Goal: Navigation & Orientation: Find specific page/section

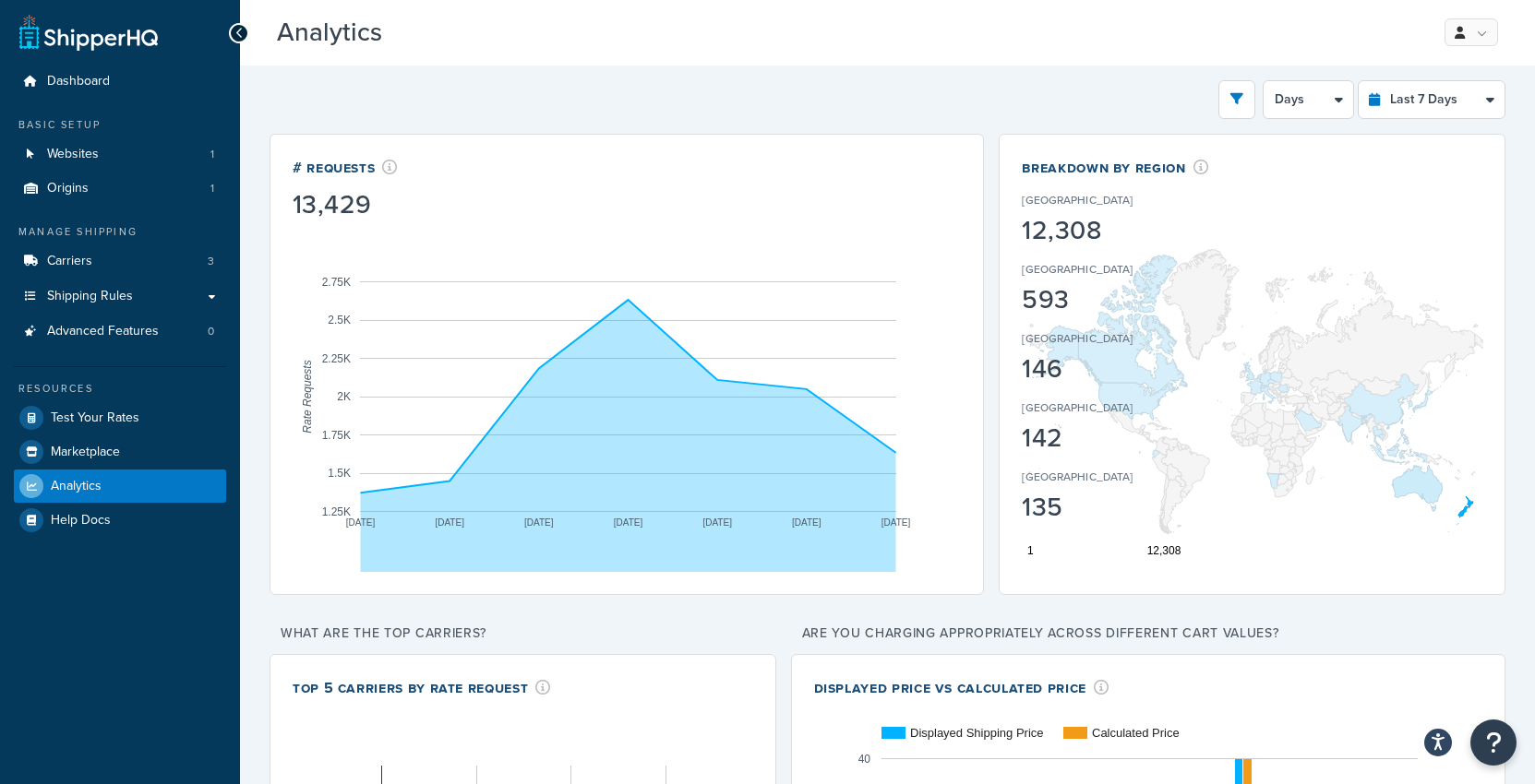
select select "last_7_days"
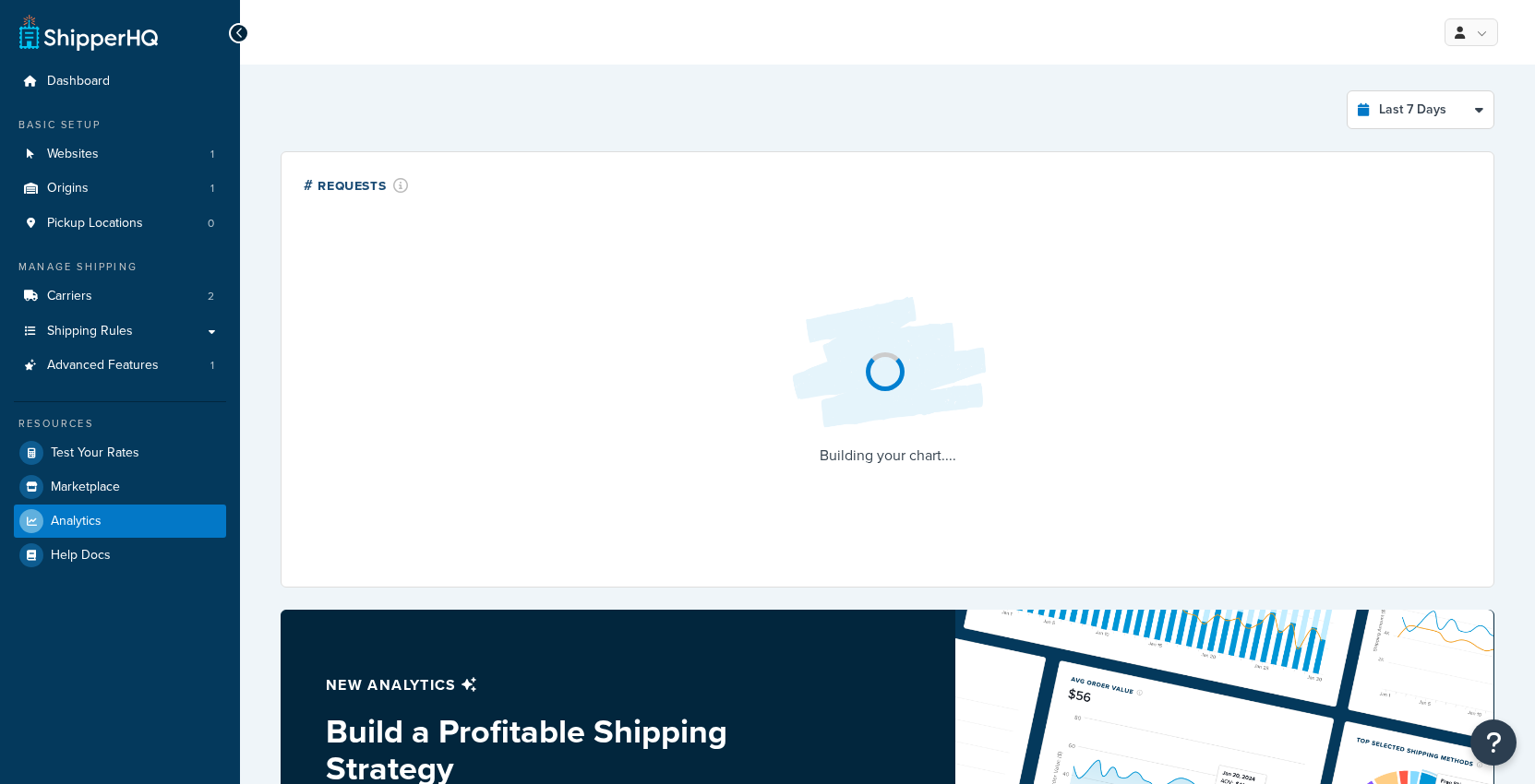
select select "last_7_days"
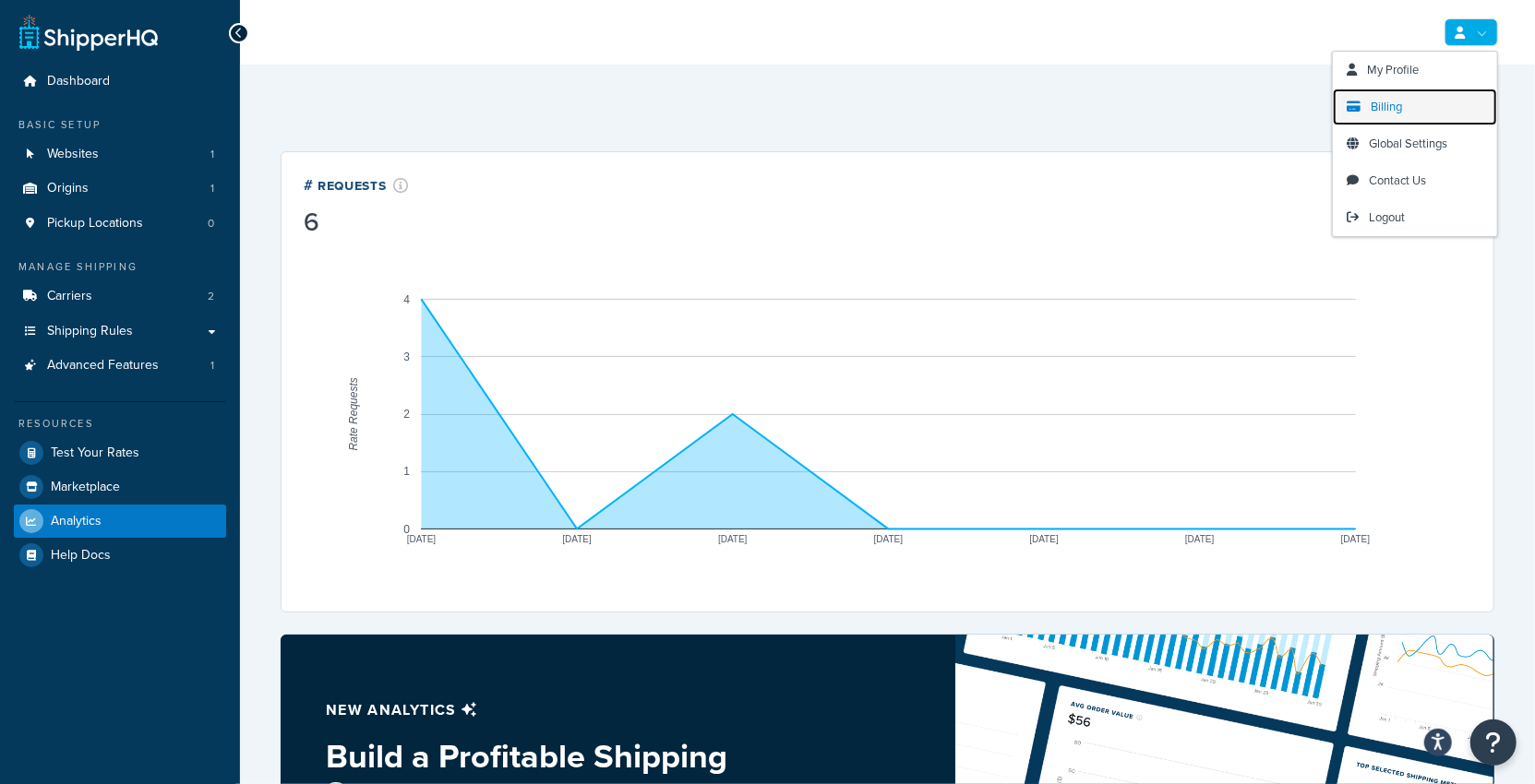
click at [1402, 101] on link "Billing" at bounding box center [1414, 107] width 165 height 37
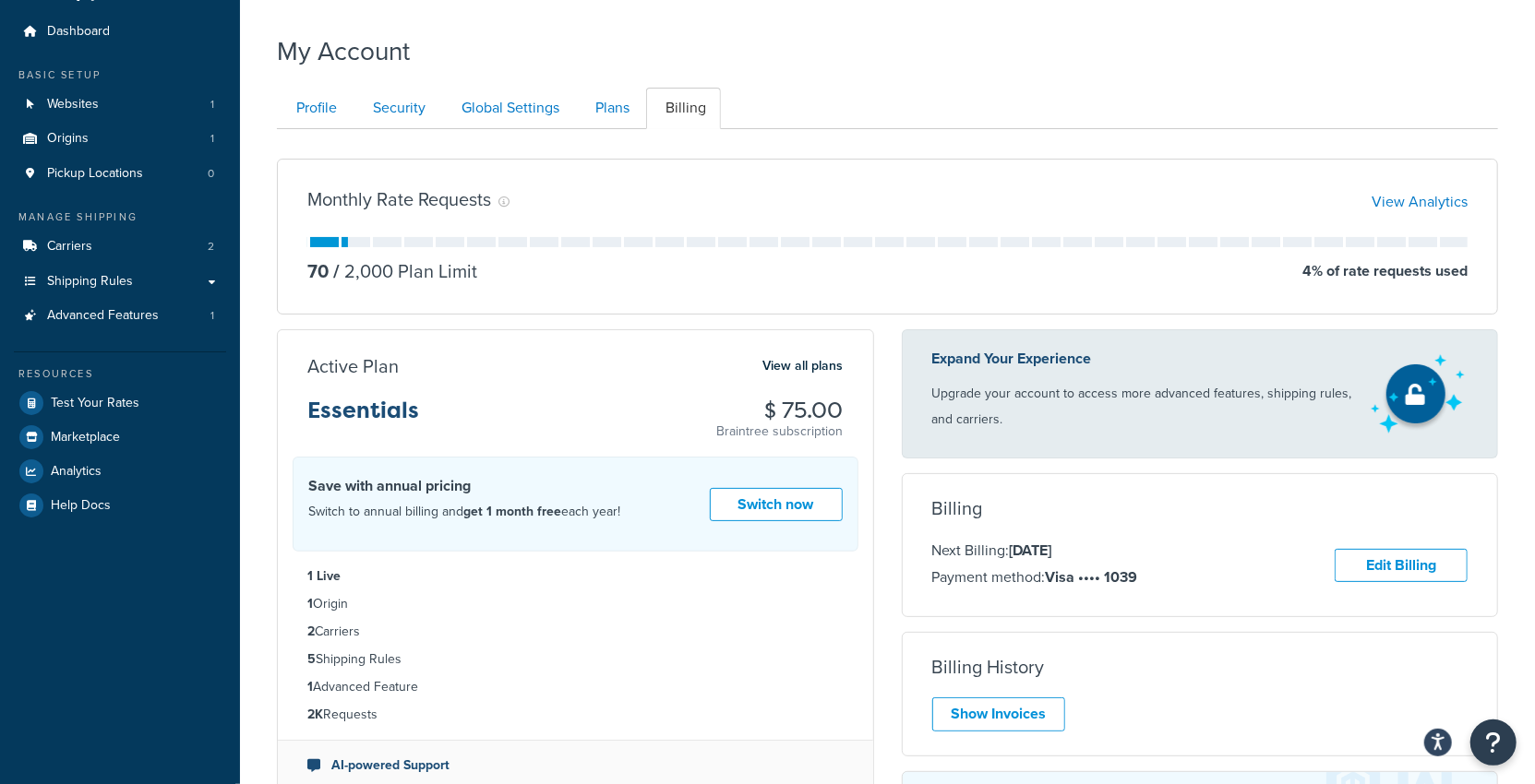
scroll to position [48, 0]
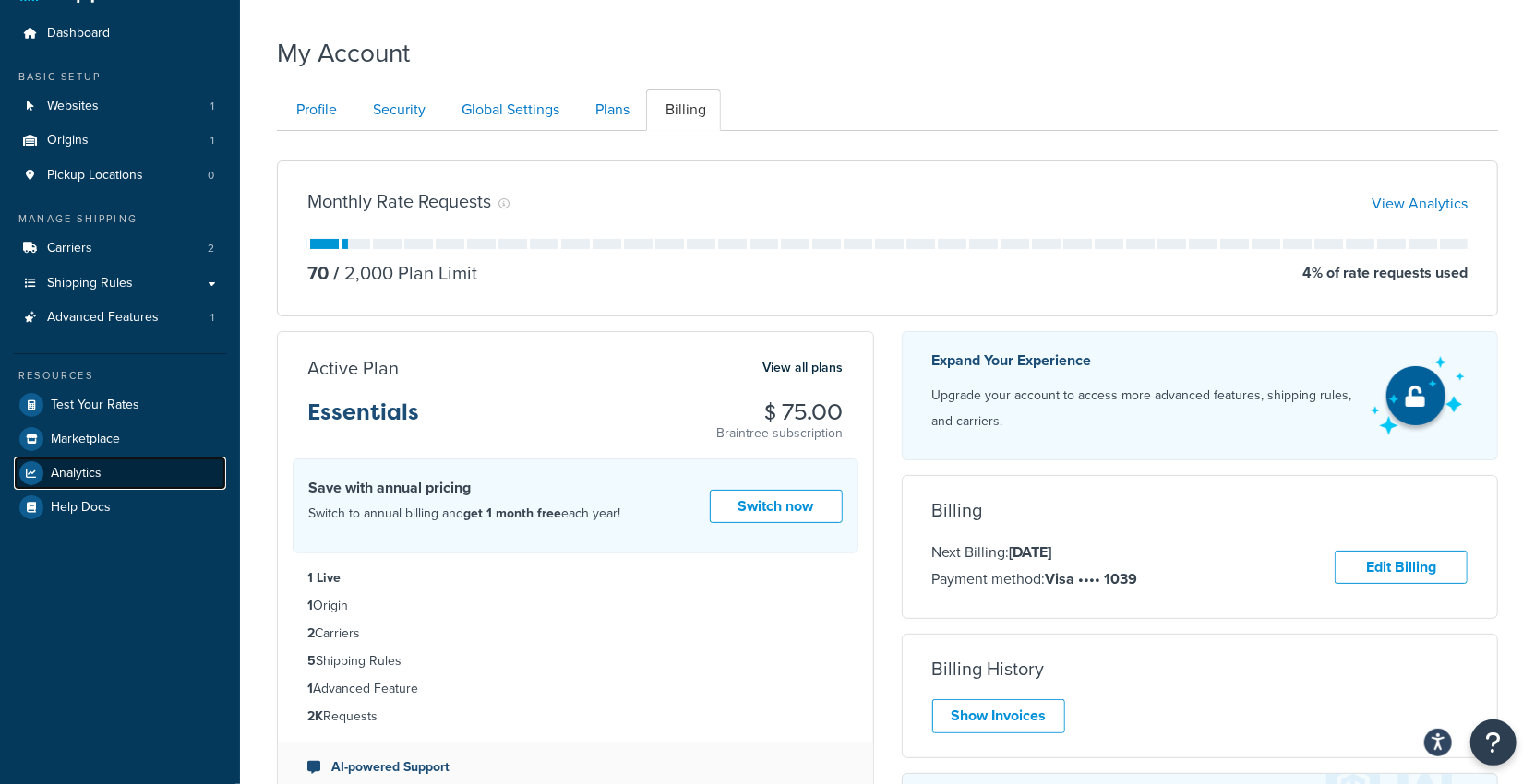
click at [92, 476] on span "Analytics" at bounding box center [76, 474] width 51 height 16
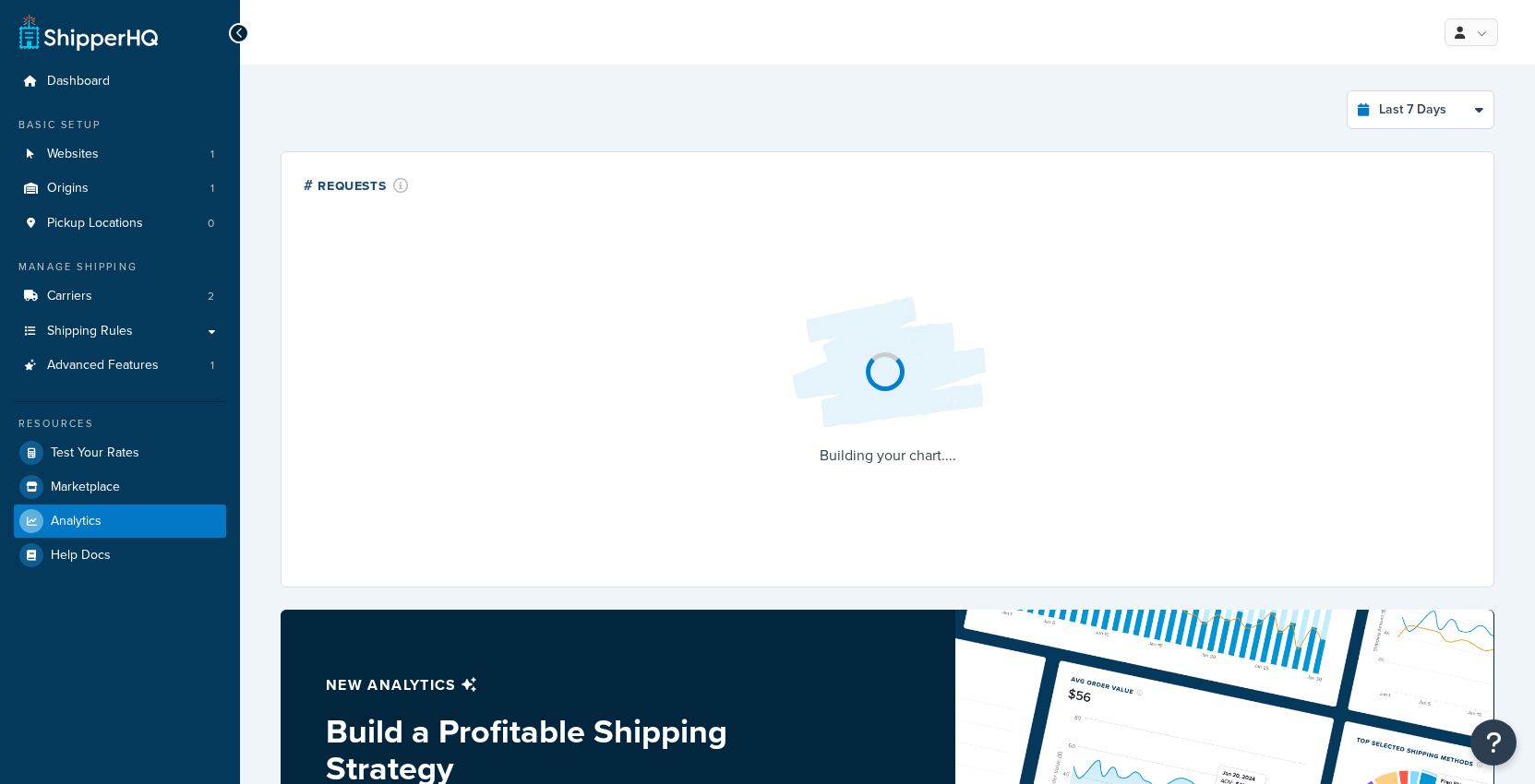
select select "last_7_days"
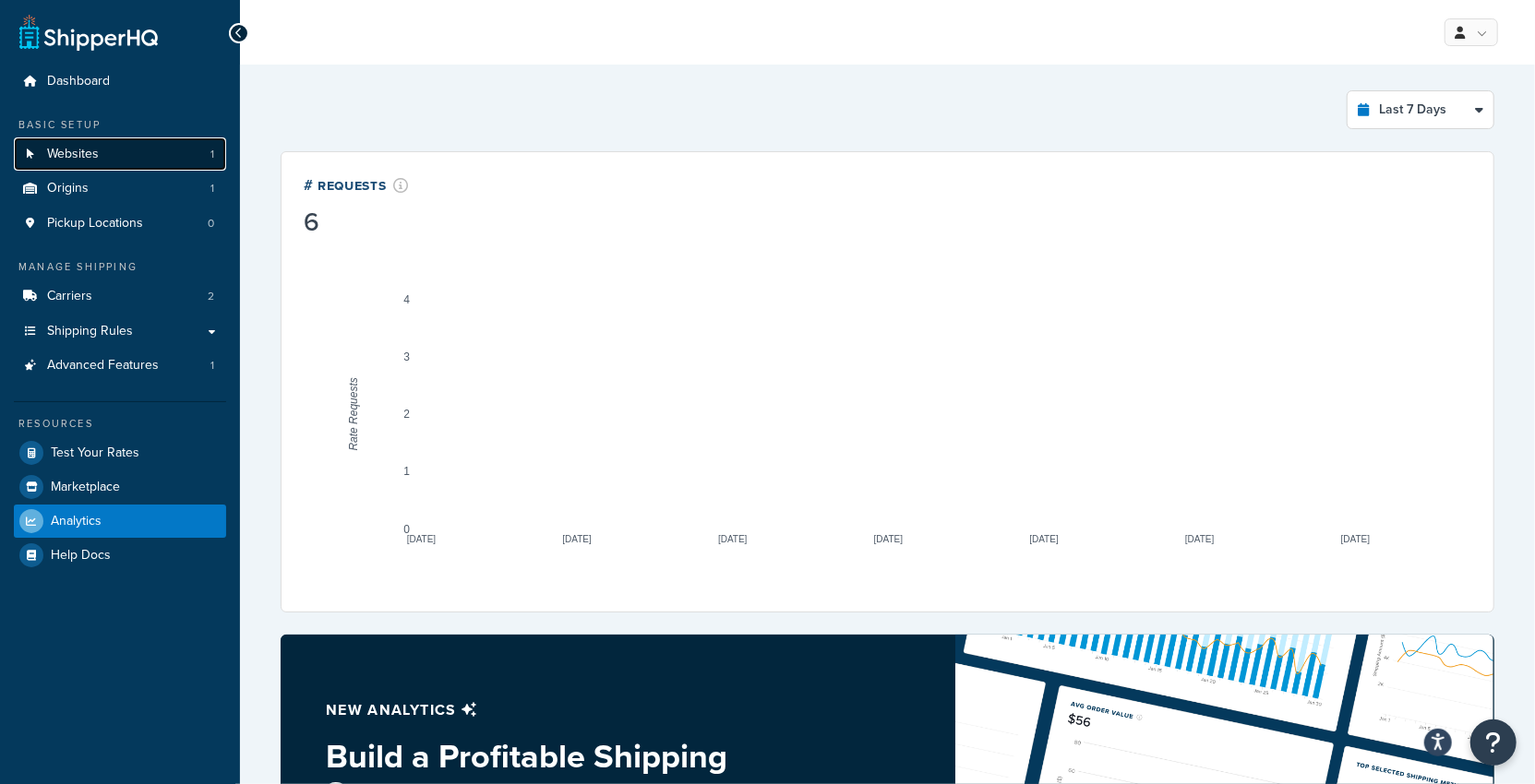
click at [89, 158] on span "Websites" at bounding box center [72, 155] width 52 height 16
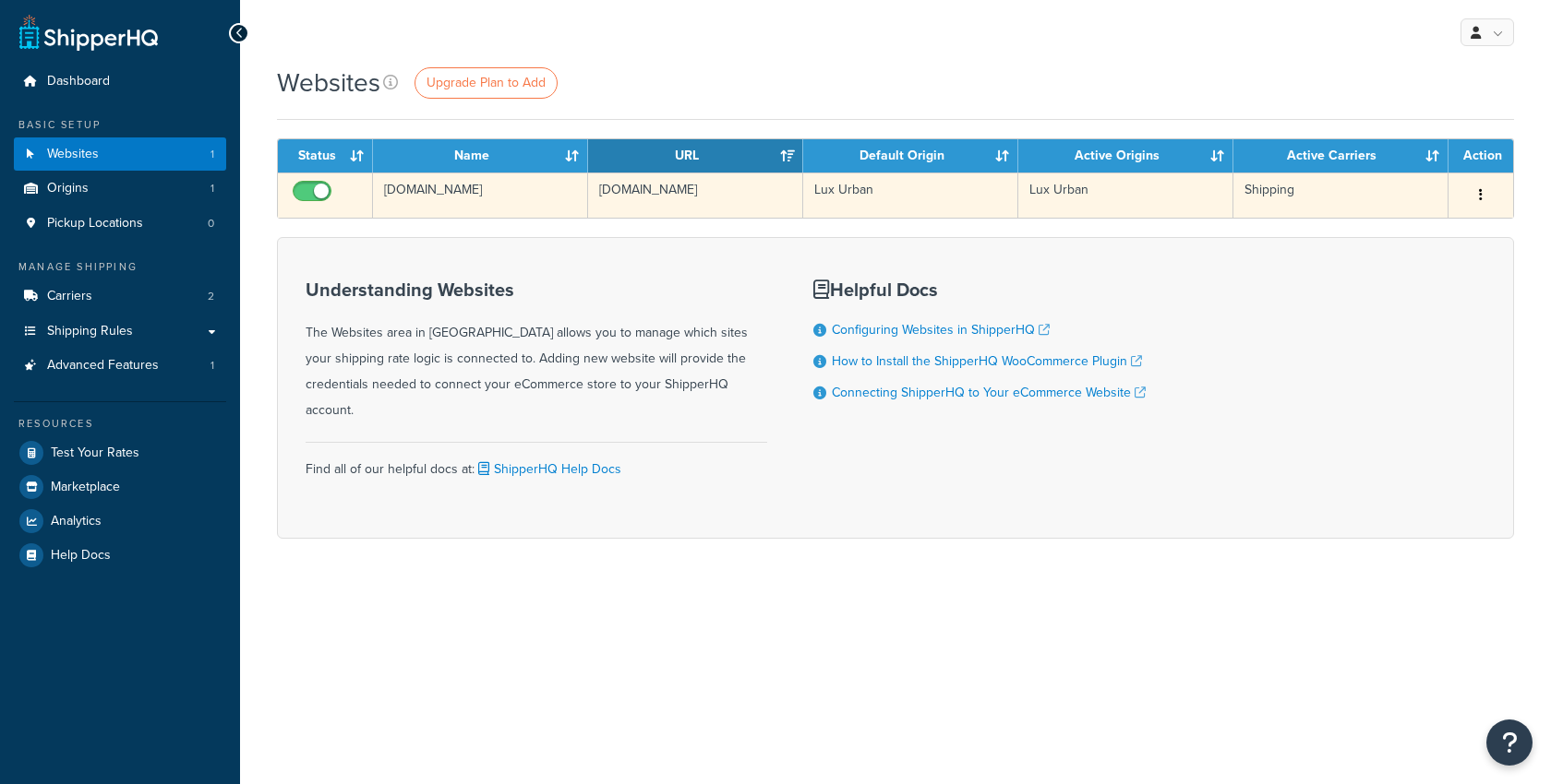
click at [674, 211] on td "[DOMAIN_NAME]" at bounding box center [696, 195] width 215 height 45
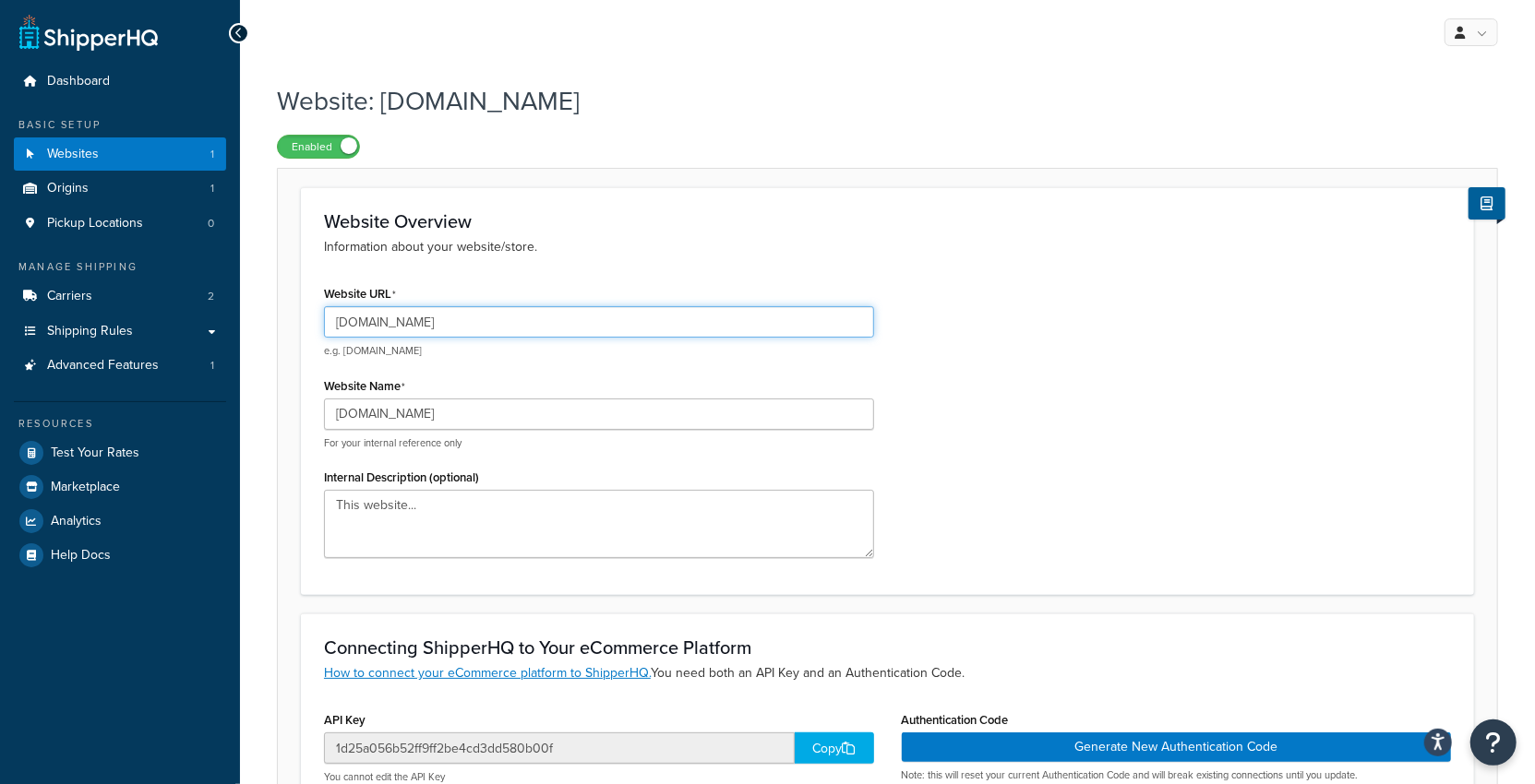
click at [503, 327] on input "www.luxurban.com.au" at bounding box center [599, 322] width 550 height 31
